Goal: Task Accomplishment & Management: Manage account settings

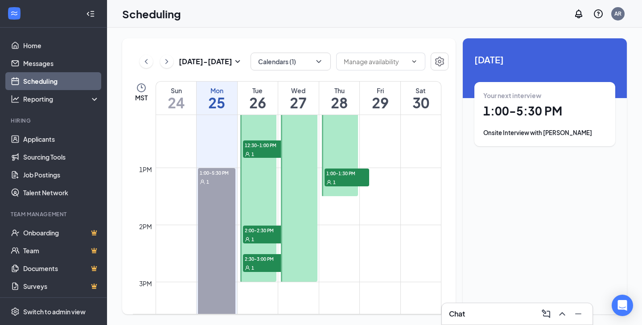
scroll to position [689, 0]
click at [262, 166] on div at bounding box center [258, 140] width 36 height 285
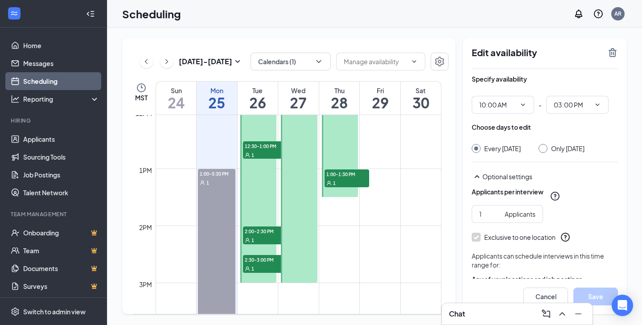
click at [545, 147] on input "Only [DATE]" at bounding box center [542, 147] width 6 height 6
radio input "true"
radio input "false"
click at [587, 105] on input "03:00 PM" at bounding box center [572, 105] width 37 height 10
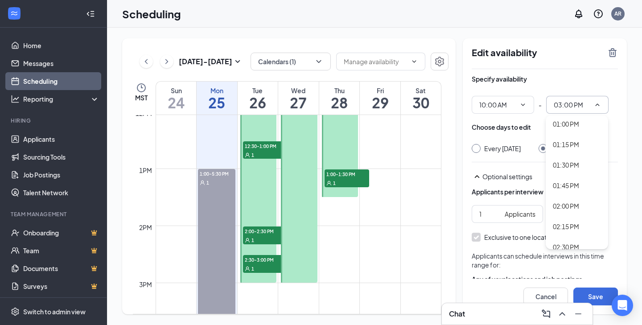
scroll to position [1051, 0]
click at [567, 204] on div "02:00 PM" at bounding box center [566, 204] width 26 height 10
type input "02:00 PM"
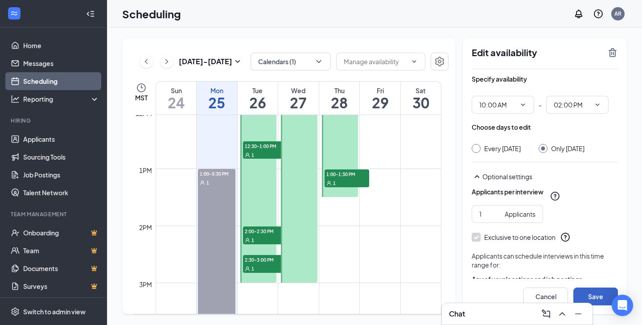
click at [598, 294] on button "Save" at bounding box center [596, 297] width 45 height 18
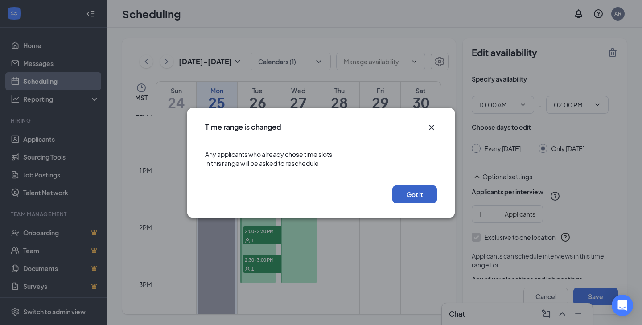
click at [418, 193] on button "Got it" at bounding box center [415, 195] width 45 height 18
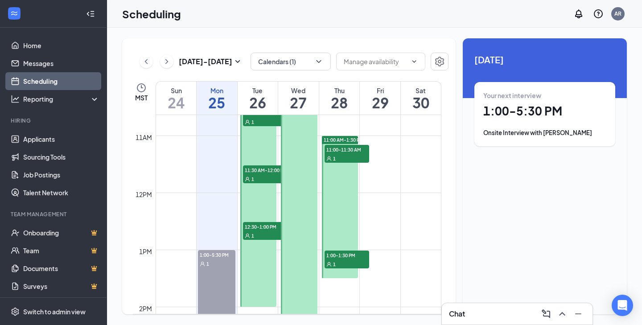
scroll to position [608, 0]
